Goal: Communication & Community: Answer question/provide support

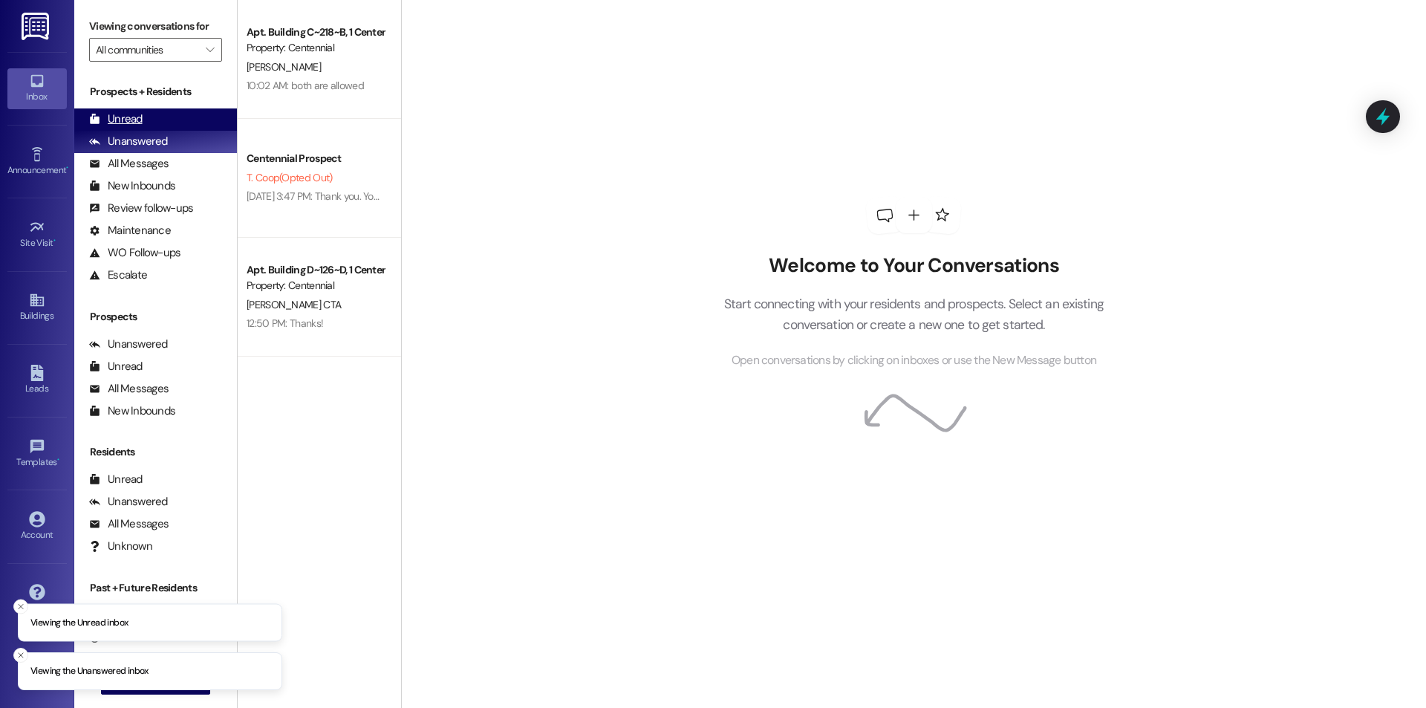
click at [129, 117] on div "Unread" at bounding box center [115, 119] width 53 height 16
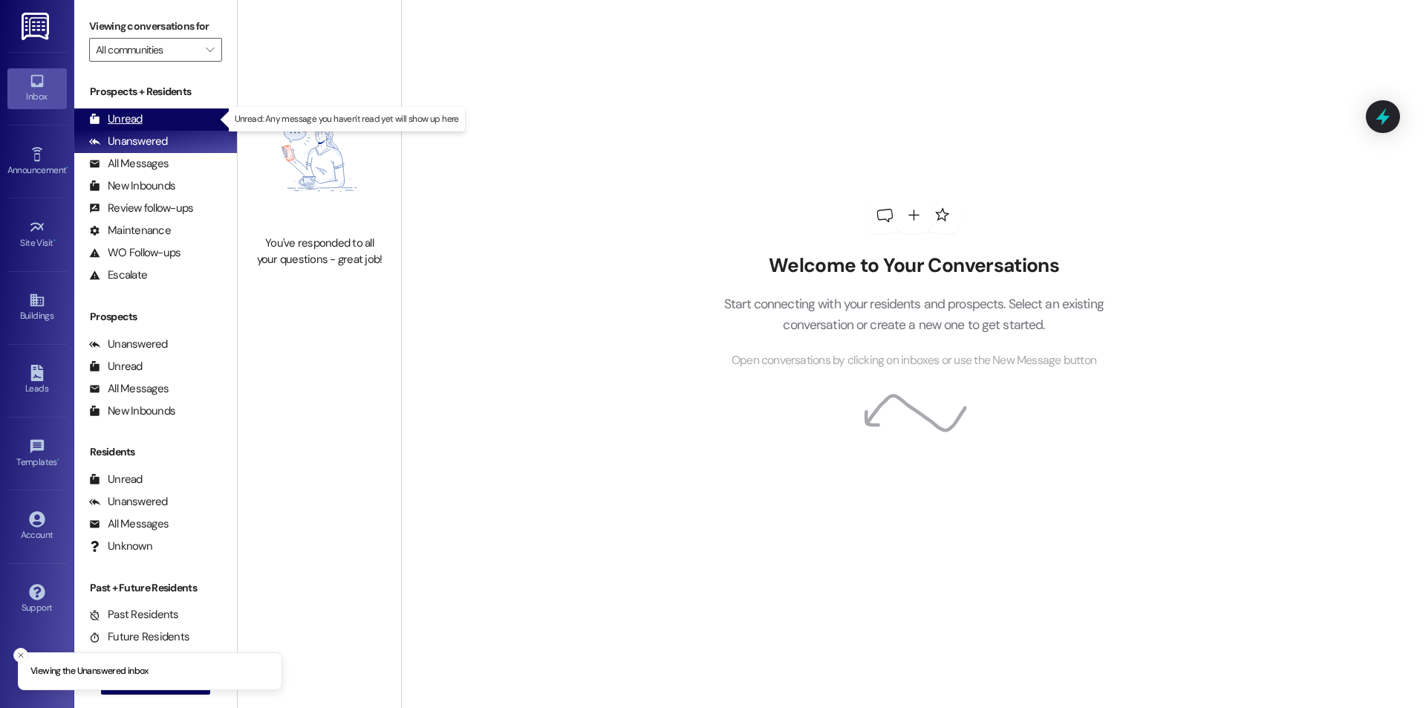
click at [122, 111] on div "Unread" at bounding box center [115, 119] width 53 height 16
click at [138, 119] on div "Unread" at bounding box center [115, 119] width 53 height 16
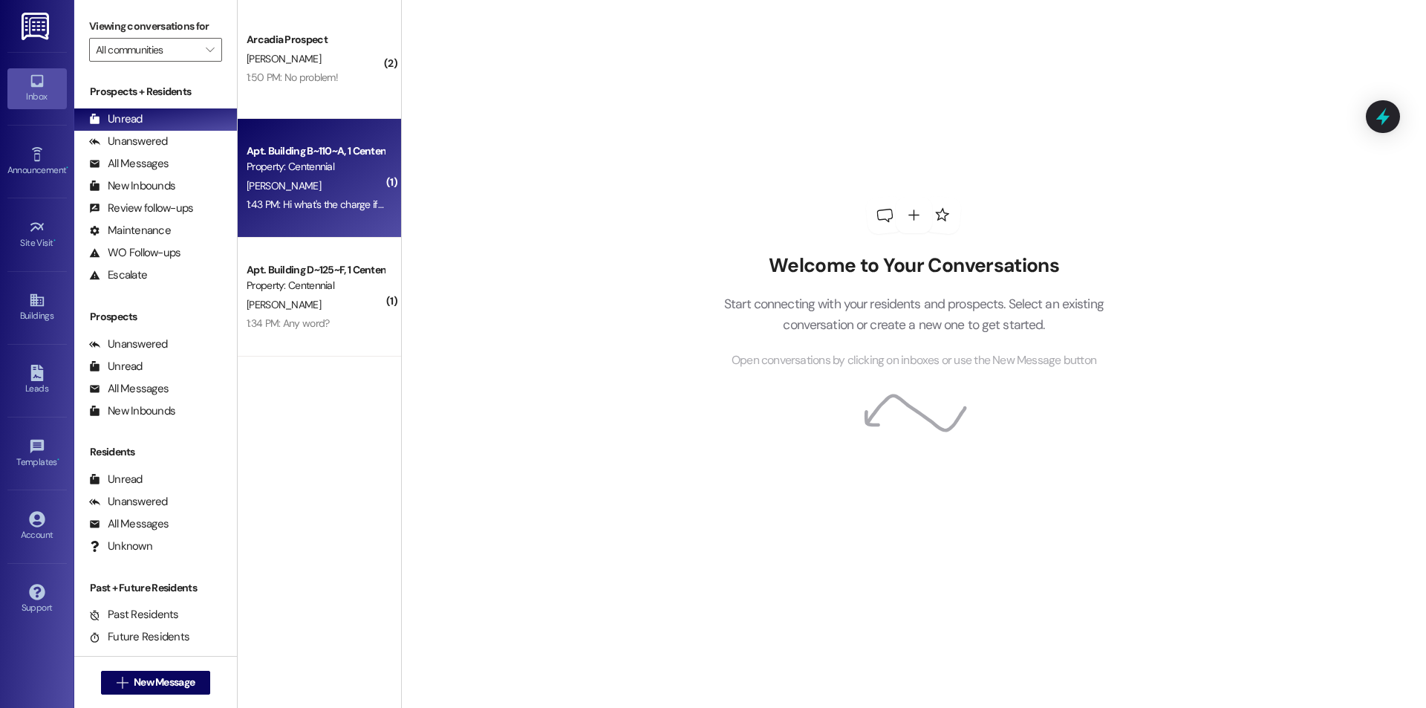
click at [285, 211] on div "1:43 PM: Hi what's the charge if we loose an apartment key and key fob? 1:43 PM…" at bounding box center [315, 204] width 140 height 19
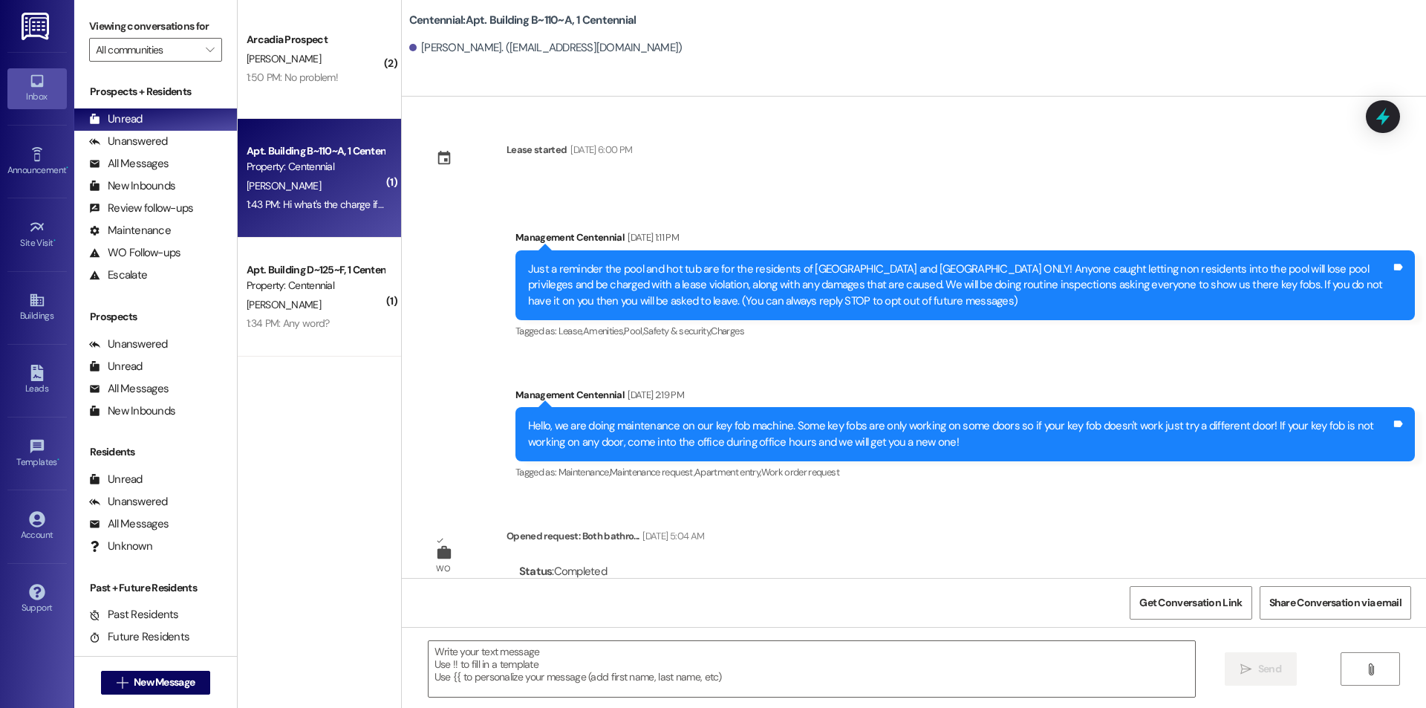
scroll to position [17421, 0]
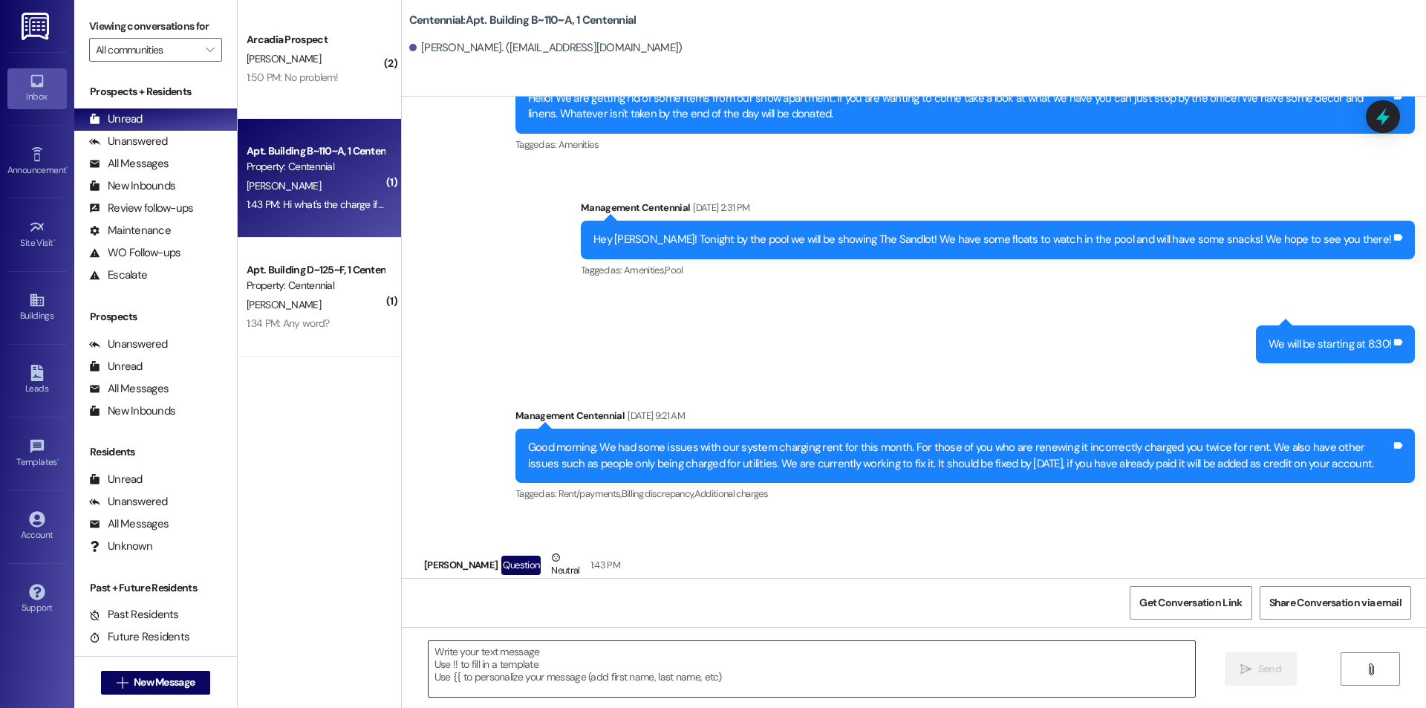
click at [553, 669] on textarea at bounding box center [812, 669] width 767 height 56
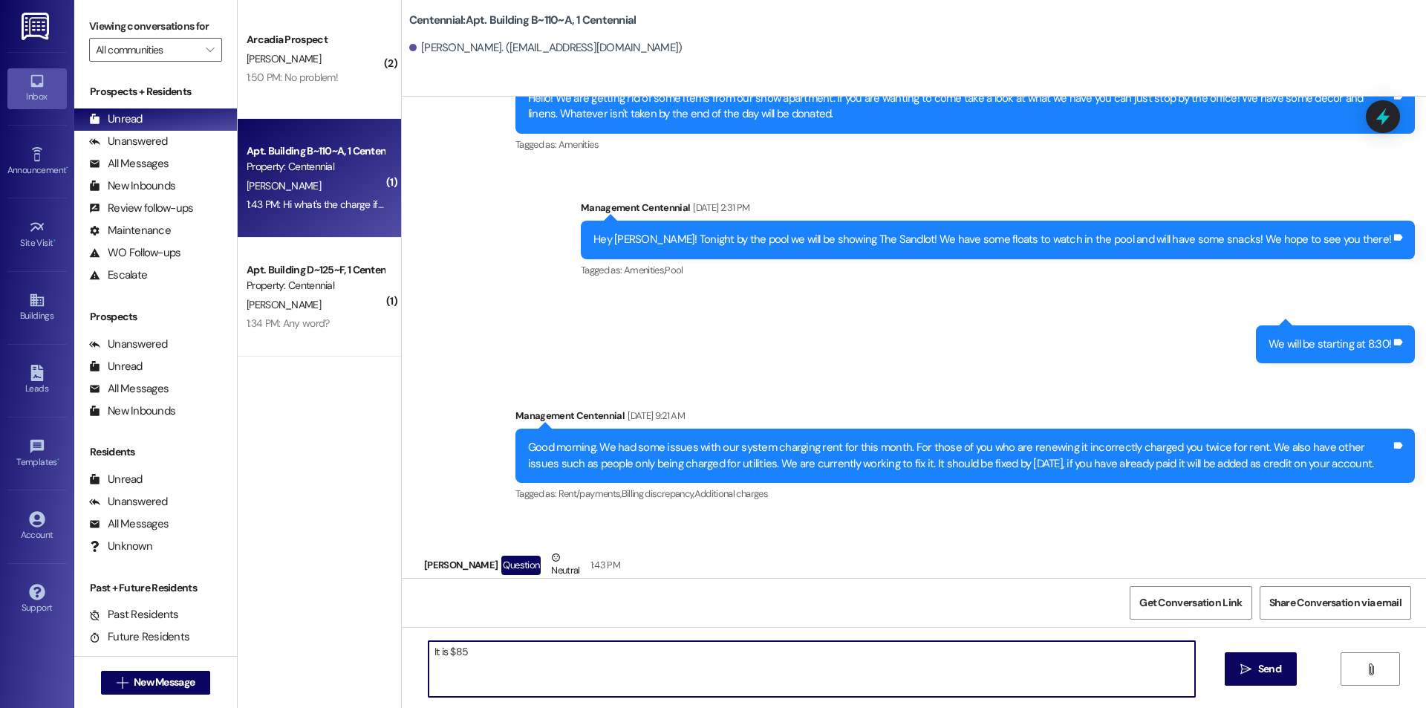
type textarea "It is $85"
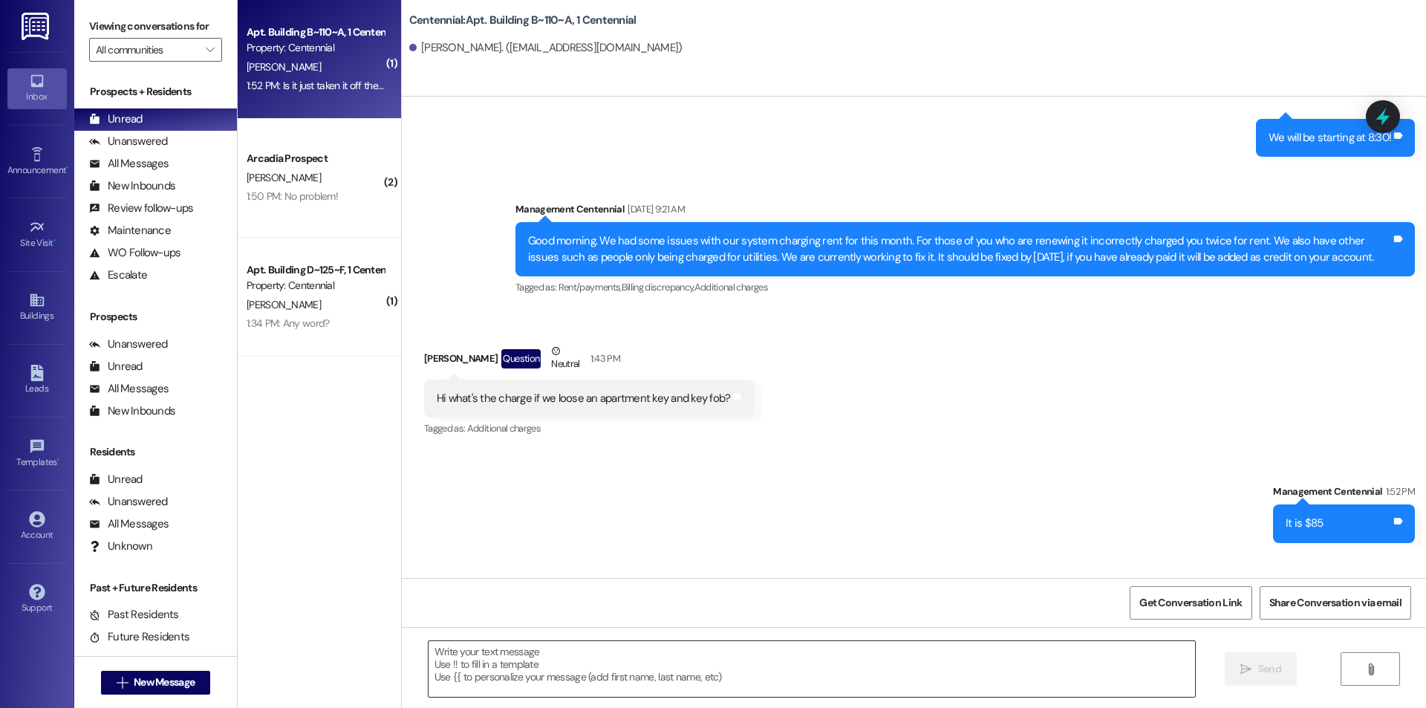
scroll to position [17628, 0]
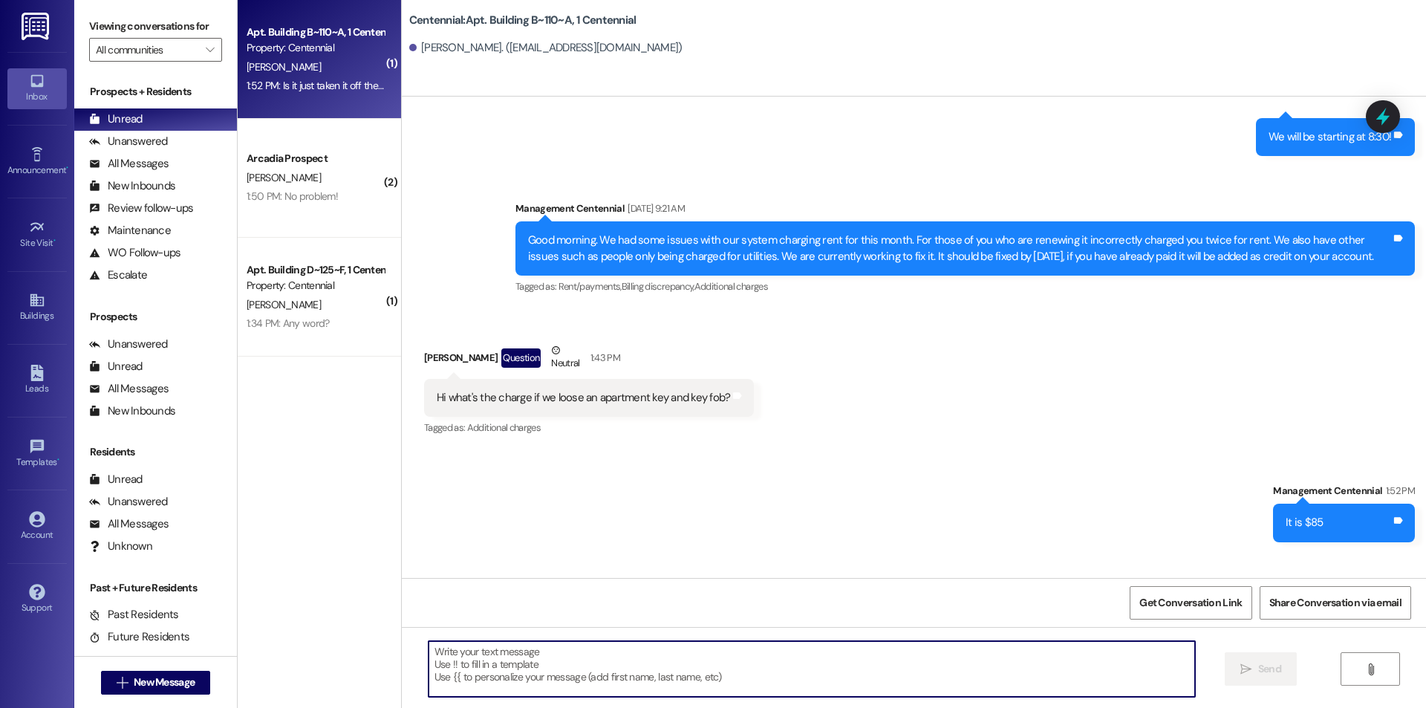
click at [614, 671] on textarea at bounding box center [812, 669] width 767 height 56
type textarea "Yes!"
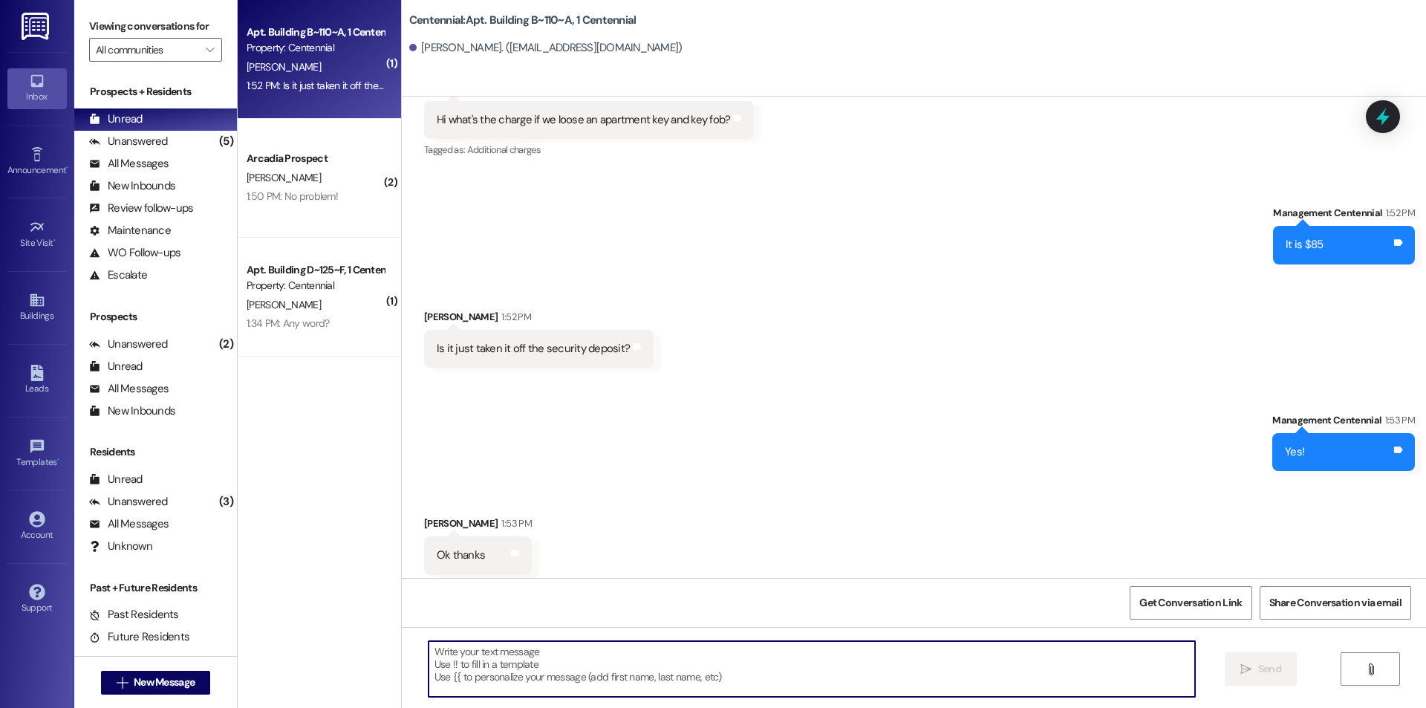
scroll to position [17938, 0]
